Goal: Information Seeking & Learning: Learn about a topic

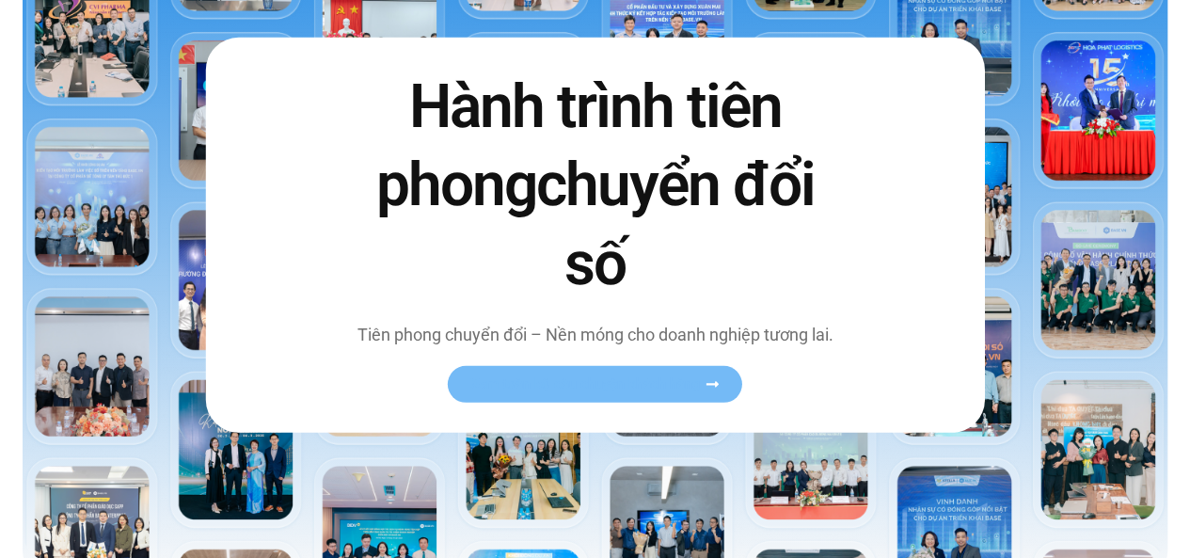
click at [595, 377] on span "Xem toàn bộ câu chuyện khách hàng" at bounding box center [585, 384] width 231 height 14
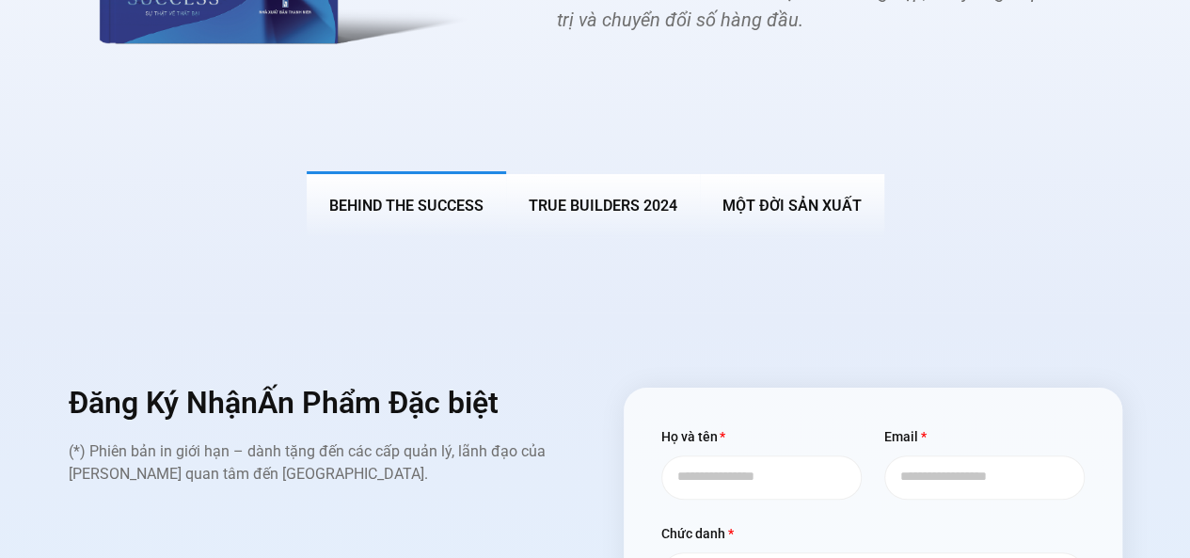
scroll to position [7245, 0]
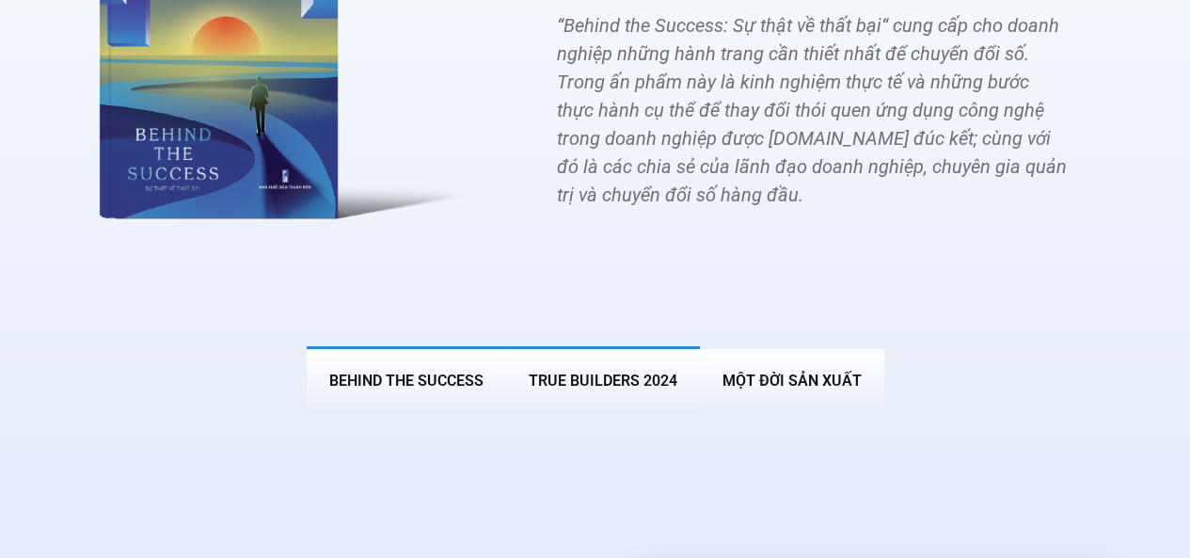
click at [606, 372] on span "True Builders 2024" at bounding box center [603, 381] width 149 height 18
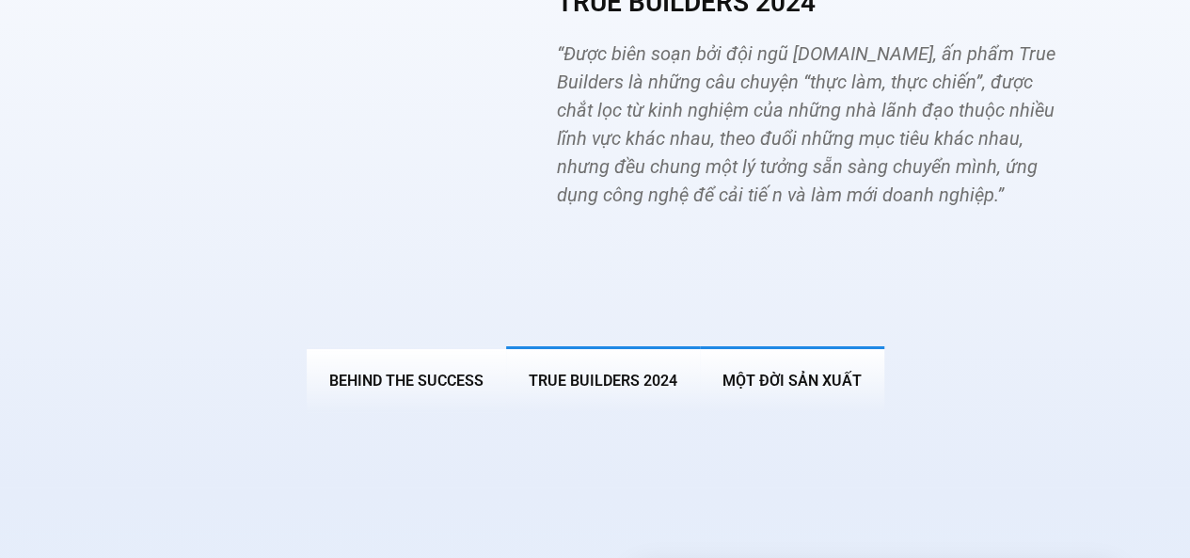
click at [764, 372] on span "MỘT ĐỜI SẢN XUẤT" at bounding box center [792, 381] width 139 height 18
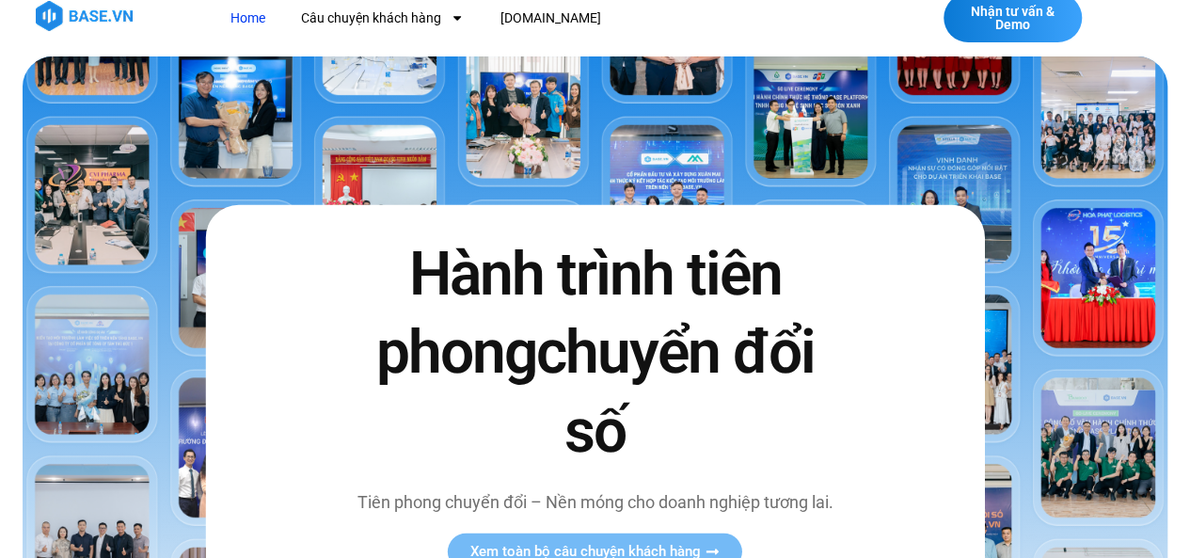
scroll to position [0, 0]
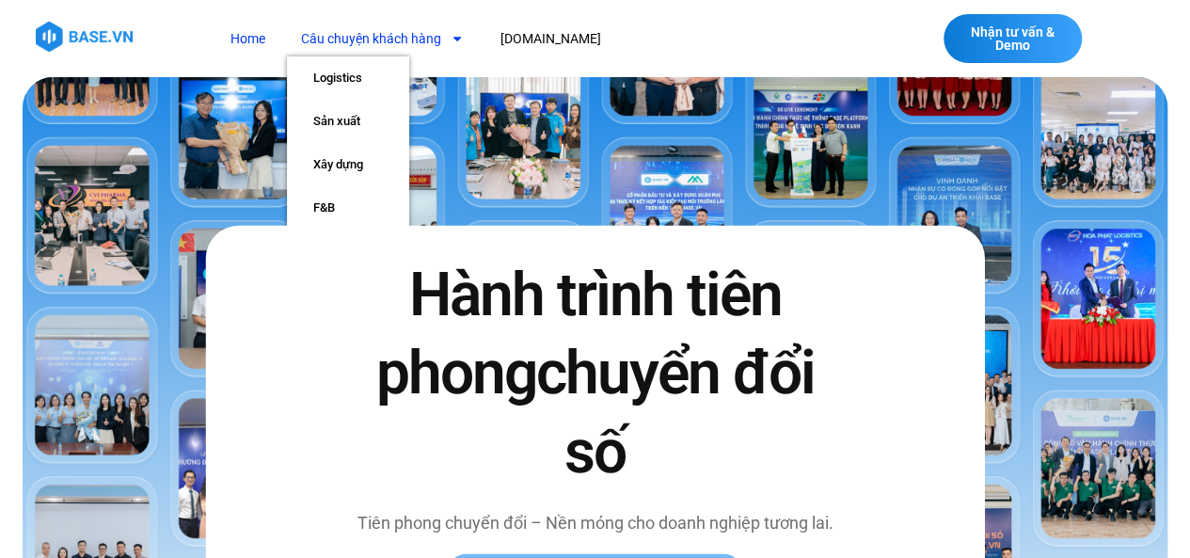
click at [385, 26] on link "Câu chuyện khách hàng" at bounding box center [382, 39] width 191 height 35
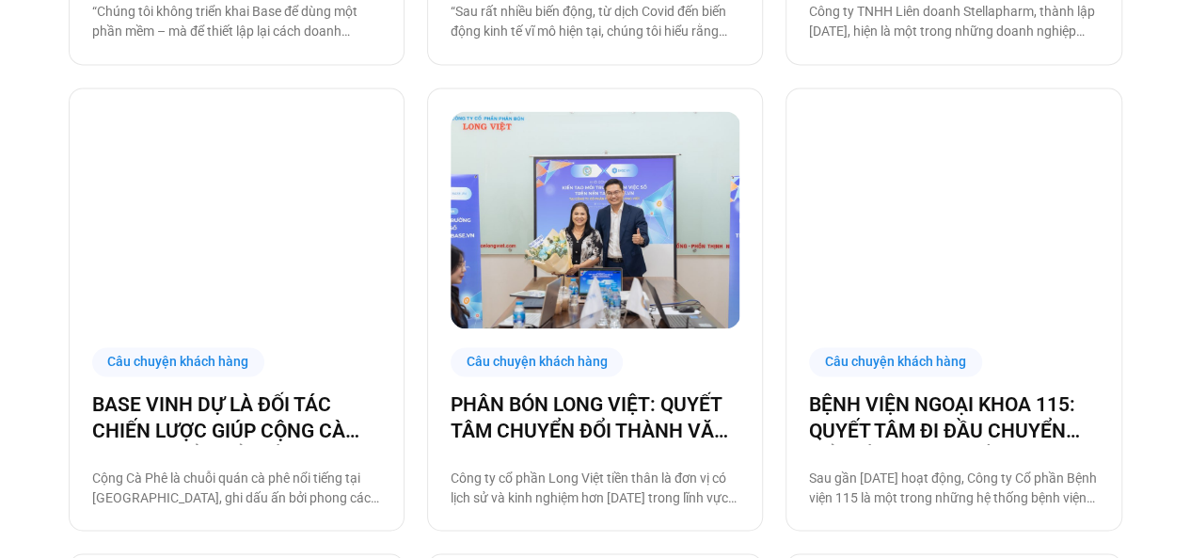
scroll to position [1317, 0]
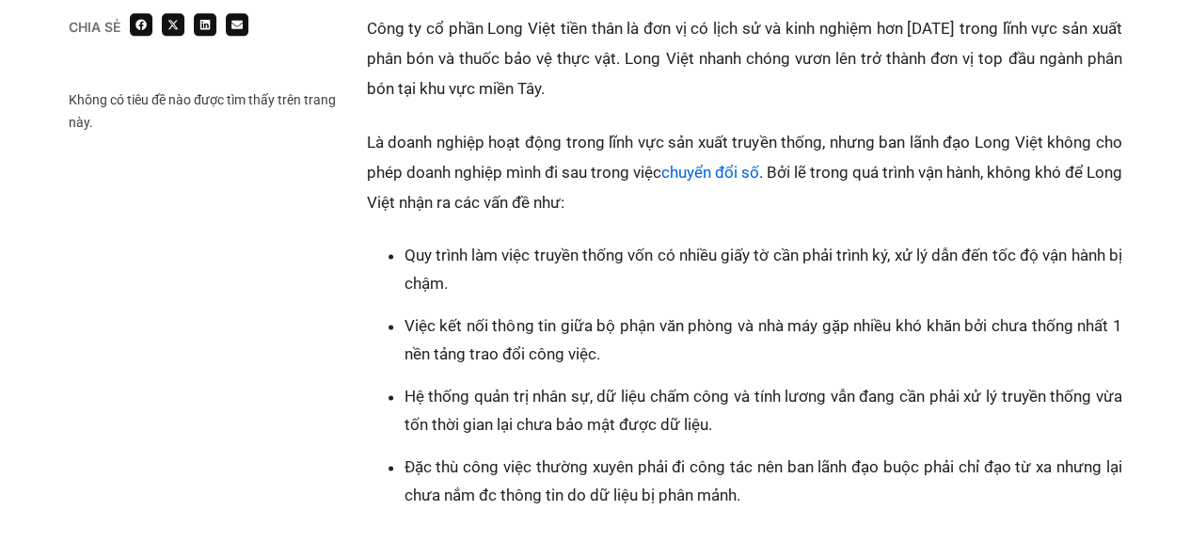
scroll to position [1223, 0]
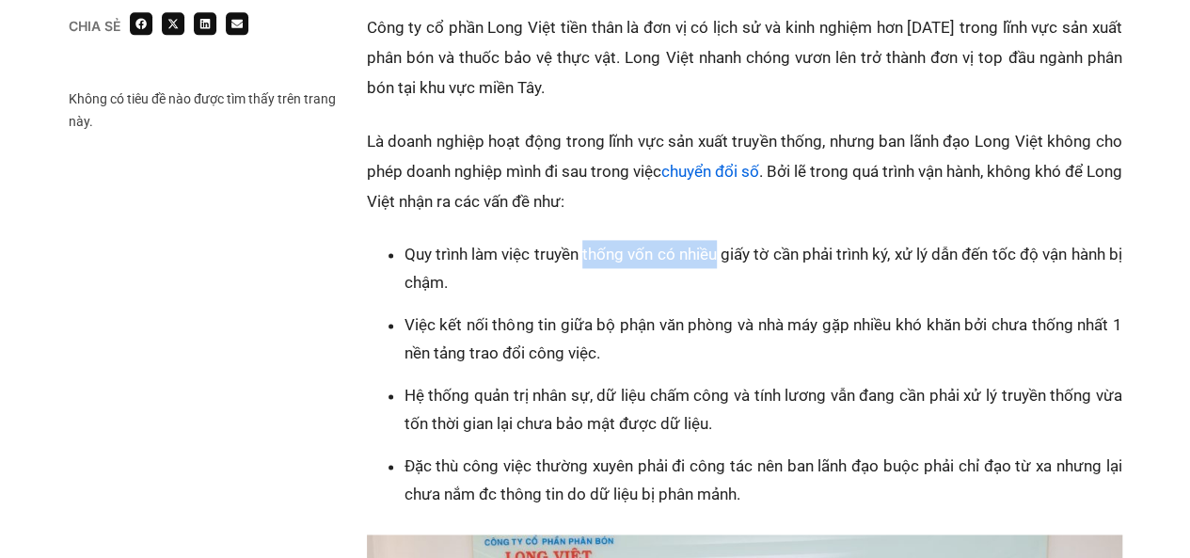
drag, startPoint x: 585, startPoint y: 249, endPoint x: 738, endPoint y: 251, distance: 152.4
click at [726, 252] on li "Quy trình làm việc truyền thống vốn có nhiều giấy tờ cần phải trình ký, xử lý d…" at bounding box center [764, 268] width 718 height 56
drag, startPoint x: 791, startPoint y: 250, endPoint x: 920, endPoint y: 261, distance: 129.3
click at [897, 261] on li "Quy trình làm việc truyền thống vốn có nhiều giấy tờ cần phải trình ký, xử lý d…" at bounding box center [764, 268] width 718 height 56
drag, startPoint x: 958, startPoint y: 261, endPoint x: 1052, endPoint y: 257, distance: 94.2
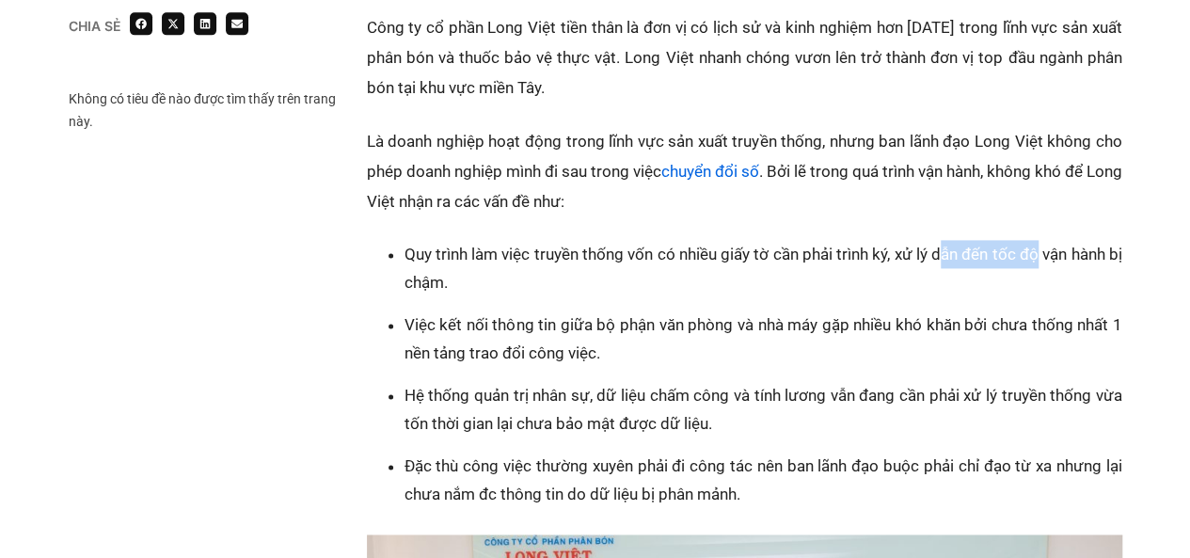
click at [1052, 257] on li "Quy trình làm việc truyền thống vốn có nhiều giấy tờ cần phải trình ký, xử lý d…" at bounding box center [764, 268] width 718 height 56
drag, startPoint x: 433, startPoint y: 279, endPoint x: 485, endPoint y: 283, distance: 52.0
click at [485, 283] on li "Quy trình làm việc truyền thống vốn có nhiều giấy tờ cần phải trình ký, xử lý d…" at bounding box center [764, 268] width 718 height 56
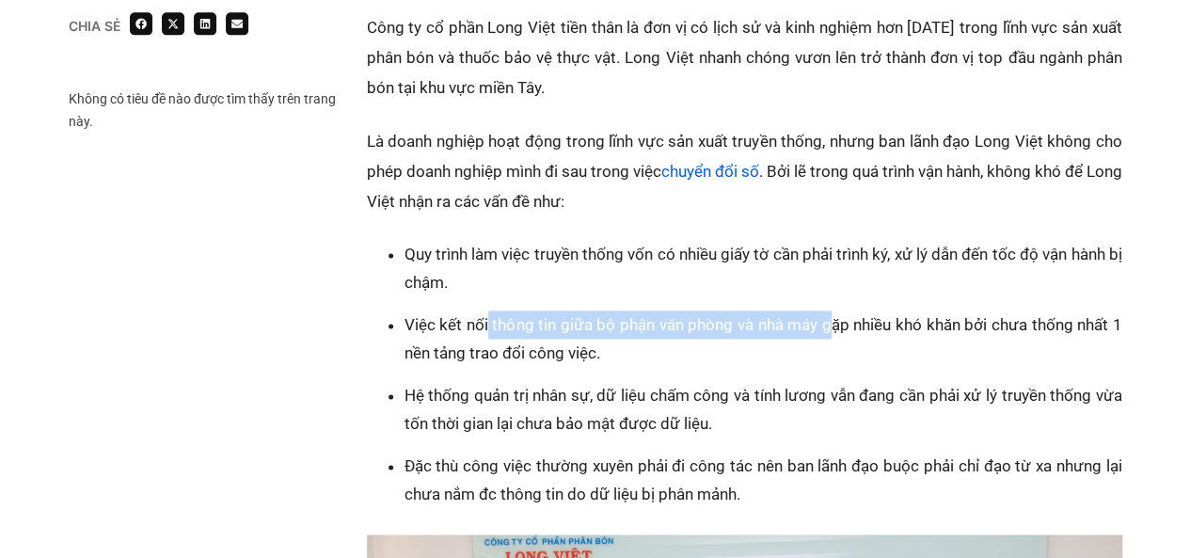
drag, startPoint x: 486, startPoint y: 327, endPoint x: 836, endPoint y: 334, distance: 349.2
click at [835, 334] on li "Việc kết nối thông tin giữa bộ phận văn phòng và nhà máy gặp nhiều khó khăn bởi…" at bounding box center [764, 339] width 718 height 56
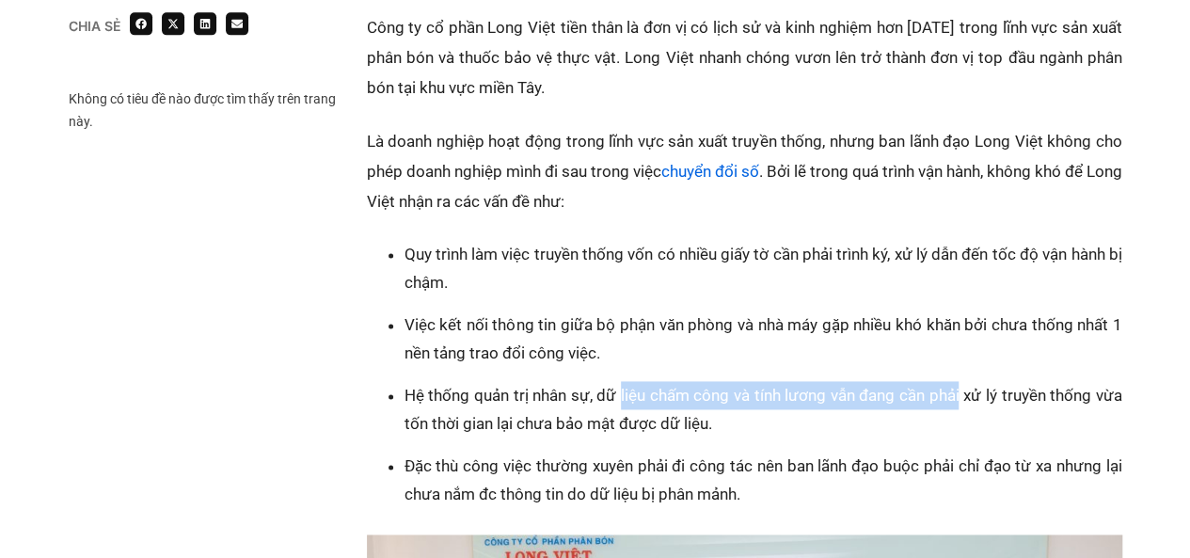
drag, startPoint x: 621, startPoint y: 392, endPoint x: 961, endPoint y: 402, distance: 339.8
click at [961, 402] on li "Hệ thống quản trị nhân sự, dữ liệu chấm công và tính lương vẫn đang cần phải xử…" at bounding box center [764, 409] width 718 height 56
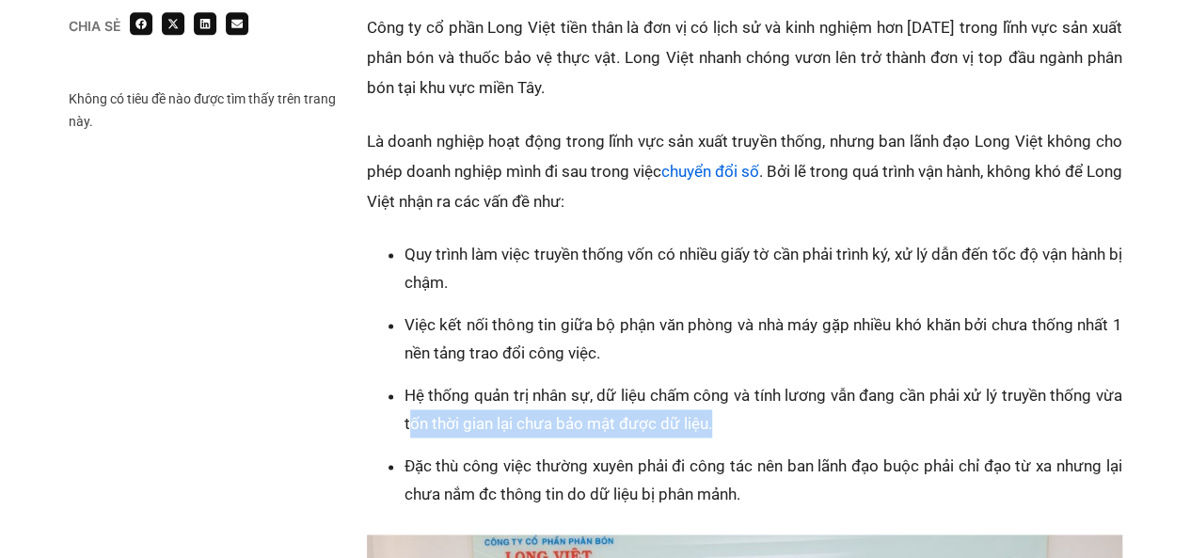
drag, startPoint x: 543, startPoint y: 419, endPoint x: 720, endPoint y: 420, distance: 176.9
click at [720, 420] on li "Hệ thống quản trị nhân sự, dữ liệu chấm công và tính lương vẫn đang cần phải xử…" at bounding box center [764, 409] width 718 height 56
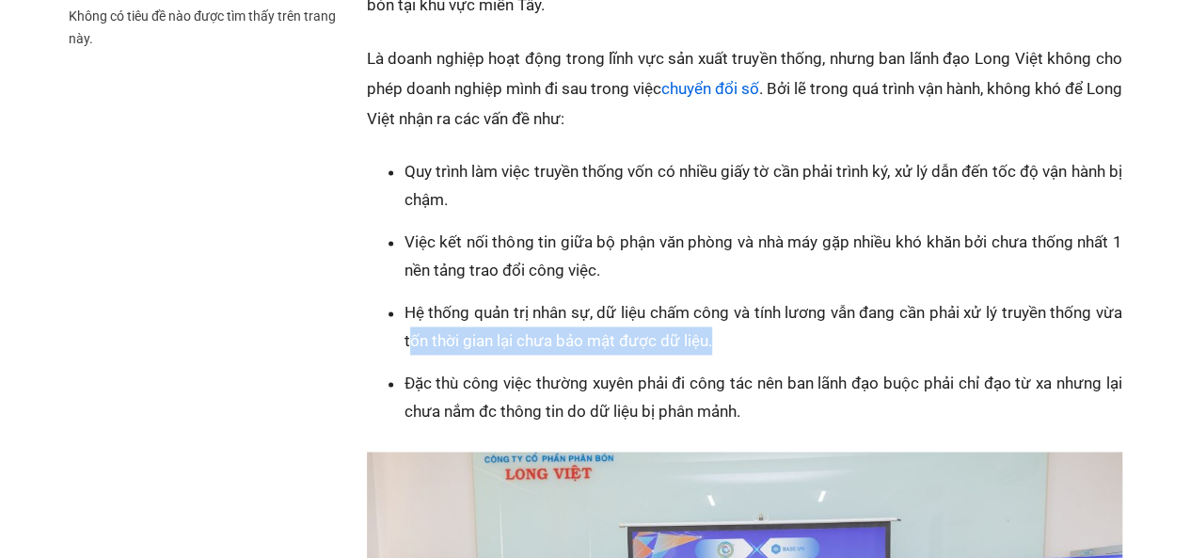
scroll to position [1411, 0]
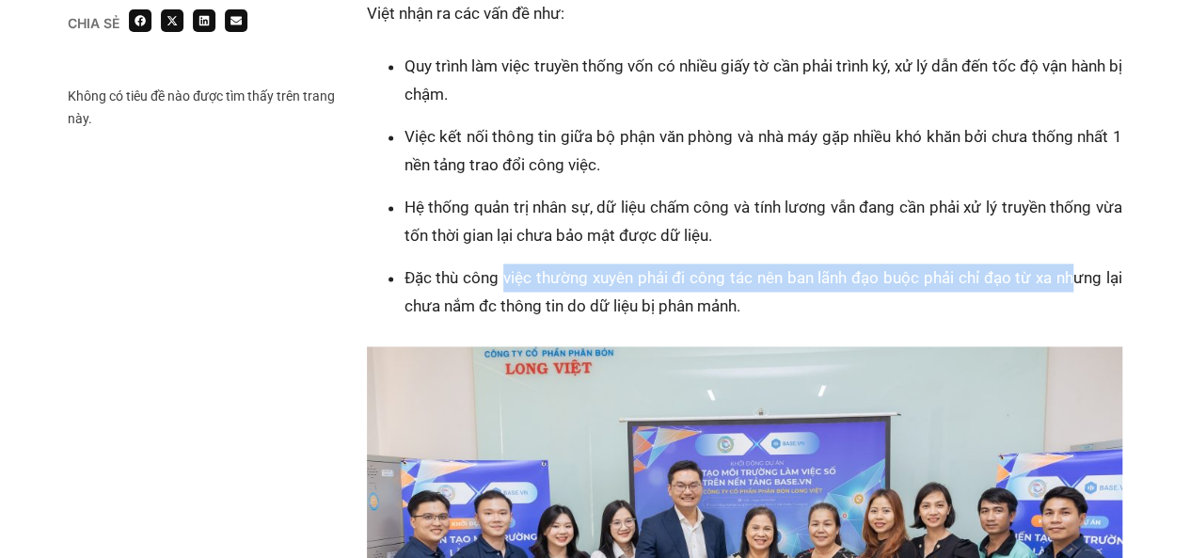
drag, startPoint x: 503, startPoint y: 279, endPoint x: 1071, endPoint y: 279, distance: 567.4
click at [1071, 279] on li "Đặc thù công việc thường xuyên phải đi công tác nên ban lãnh đạo buộc phải chỉ …" at bounding box center [764, 291] width 718 height 56
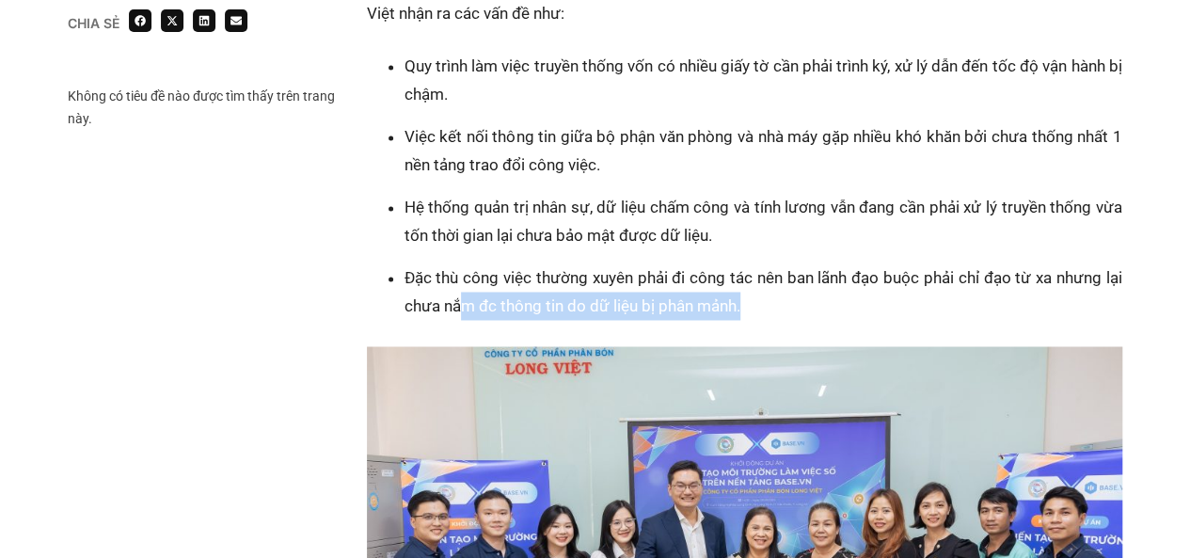
drag, startPoint x: 461, startPoint y: 309, endPoint x: 745, endPoint y: 308, distance: 284.2
click at [745, 308] on li "Đặc thù công việc thường xuyên phải đi công tác nên ban lãnh đạo buộc phải chỉ …" at bounding box center [764, 291] width 718 height 56
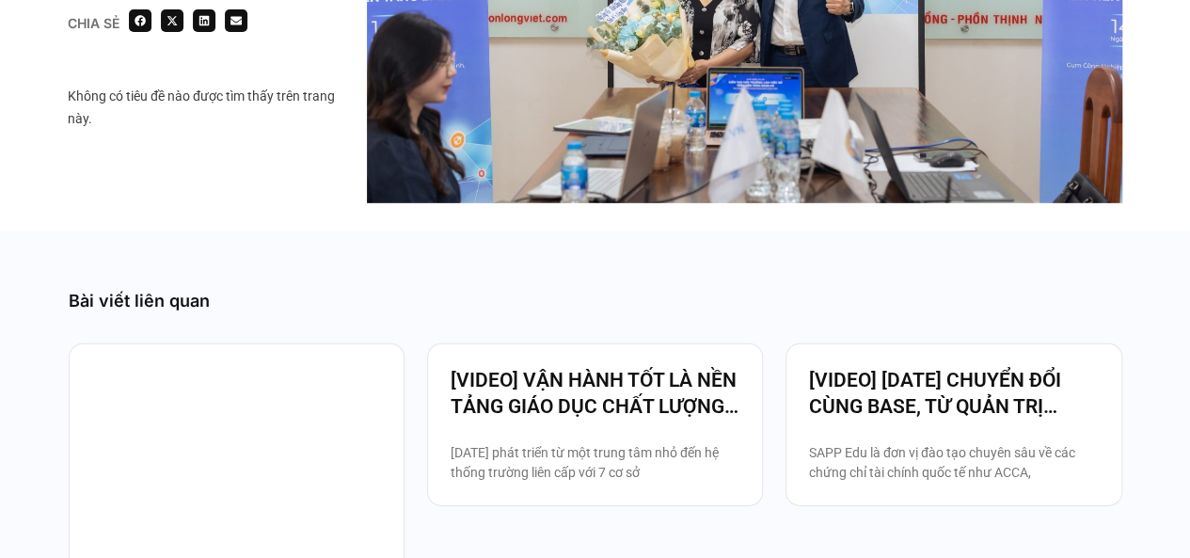
scroll to position [2635, 0]
